Goal: Task Accomplishment & Management: Manage account settings

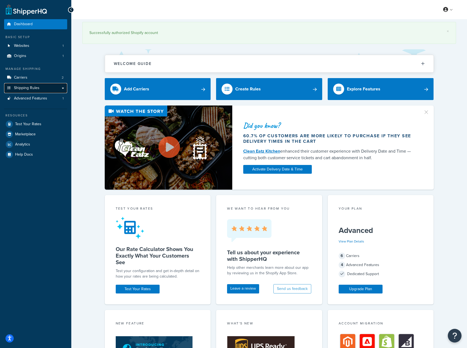
click at [37, 86] on span "Shipping Rules" at bounding box center [26, 88] width 25 height 5
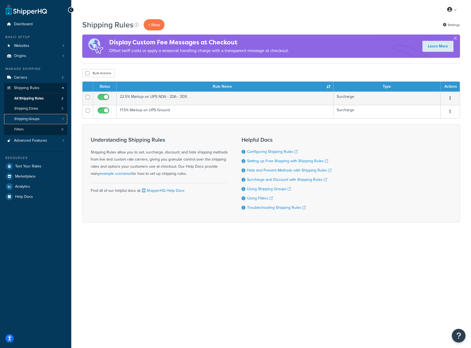
click at [39, 115] on link "Shipping Groups 1" at bounding box center [35, 119] width 63 height 10
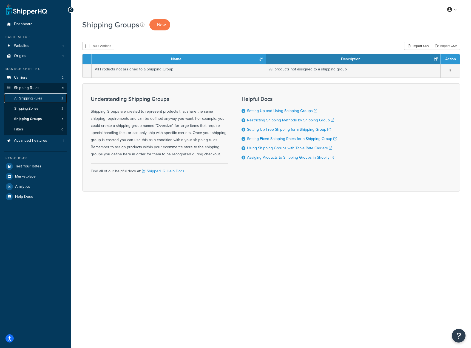
click at [23, 97] on span "All Shipping Rules" at bounding box center [28, 98] width 28 height 5
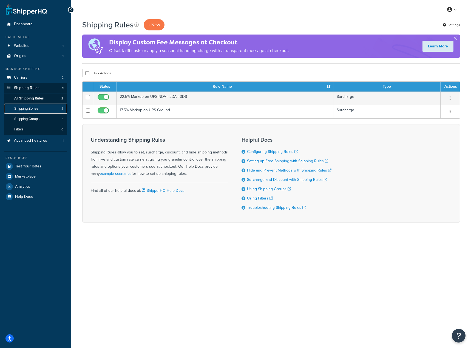
click at [39, 110] on link "Shipping Zones 3" at bounding box center [35, 109] width 63 height 10
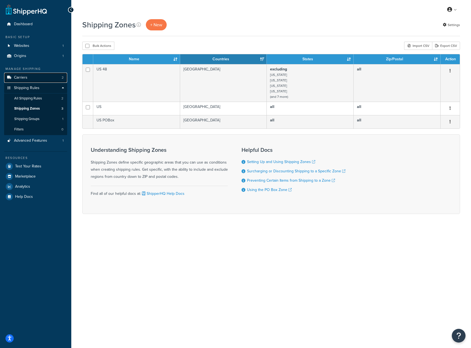
click at [37, 80] on link "Carriers 2" at bounding box center [35, 78] width 63 height 10
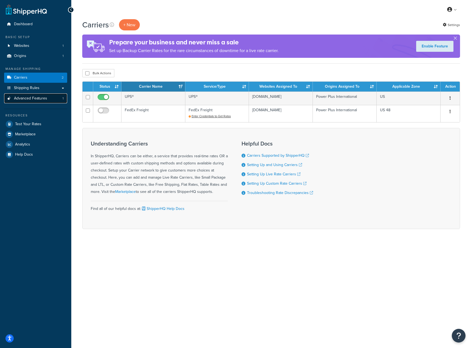
click at [35, 93] on link "Advanced Features 1" at bounding box center [35, 98] width 63 height 10
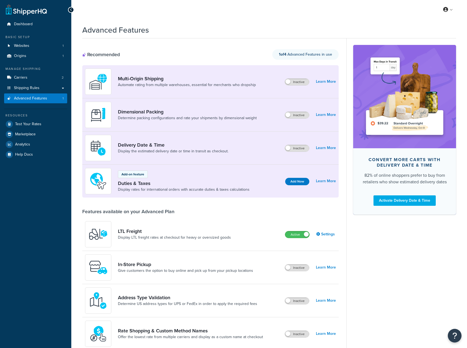
click at [37, 124] on div "Dashboard Basic Setup Websites 1 Origins 1 Manage Shipping Carriers 2 Shipping …" at bounding box center [233, 298] width 467 height 596
click at [319, 28] on div "Advanced Features" at bounding box center [268, 28] width 373 height 13
click at [439, 28] on link "Billing" at bounding box center [431, 31] width 49 height 11
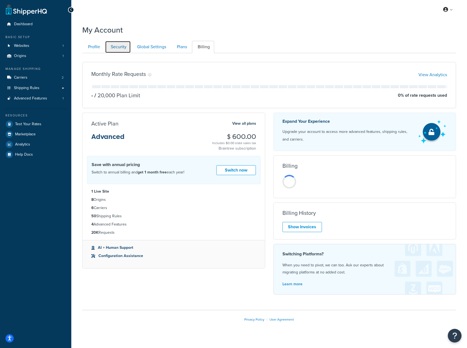
click at [111, 47] on link "Security" at bounding box center [118, 47] width 26 height 12
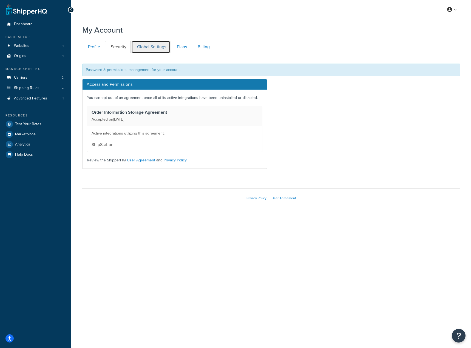
drag, startPoint x: 156, startPoint y: 51, endPoint x: 181, endPoint y: 43, distance: 26.5
click at [157, 51] on link "Global Settings" at bounding box center [150, 47] width 39 height 12
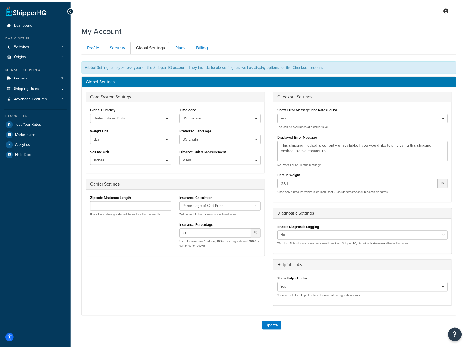
scroll to position [46, 0]
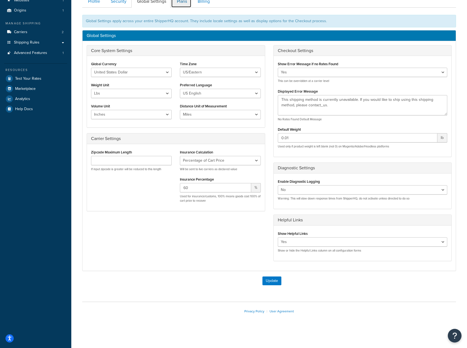
click at [177, 1] on link "Plans" at bounding box center [181, 1] width 20 height 12
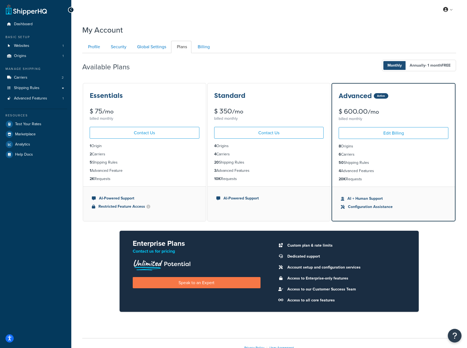
click at [349, 28] on div "My Account" at bounding box center [268, 28] width 373 height 13
click at [449, 273] on div "Essentials $ 75 /mo billed monthly Contact Us 1 Origin 2 Carriers 5 Shipping Ru…" at bounding box center [268, 201] width 373 height 238
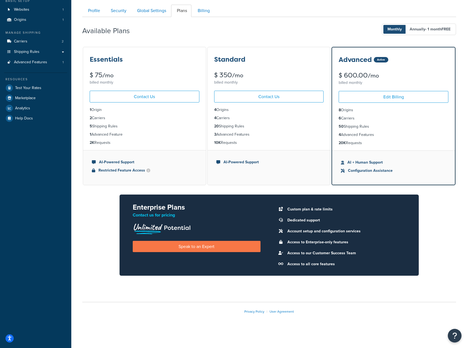
scroll to position [36, 0]
drag, startPoint x: 442, startPoint y: 280, endPoint x: 447, endPoint y: 276, distance: 5.9
click at [442, 280] on div "Essentials $ 75 /mo billed monthly Contact Us 1 Origin 2 Carriers 5 Shipping Ru…" at bounding box center [268, 165] width 373 height 238
drag, startPoint x: 442, startPoint y: 258, endPoint x: 446, endPoint y: 258, distance: 4.1
click at [442, 258] on div "Essentials $ 75 /mo billed monthly Contact Us 1 Origin 2 Carriers 5 Shipping Ru…" at bounding box center [268, 165] width 373 height 238
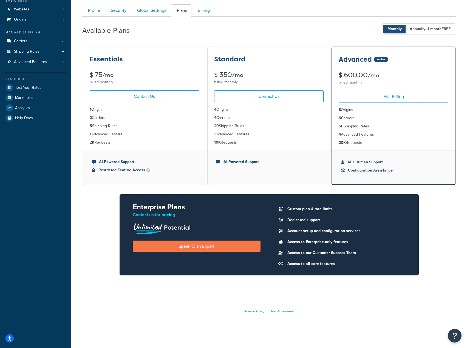
drag, startPoint x: 440, startPoint y: 263, endPoint x: 434, endPoint y: 233, distance: 30.9
click at [440, 263] on div "Essentials $ 75 /mo billed monthly Contact Us 1 Origin 2 Carriers 5 Shipping Ru…" at bounding box center [268, 165] width 373 height 238
